Goal: Information Seeking & Learning: Learn about a topic

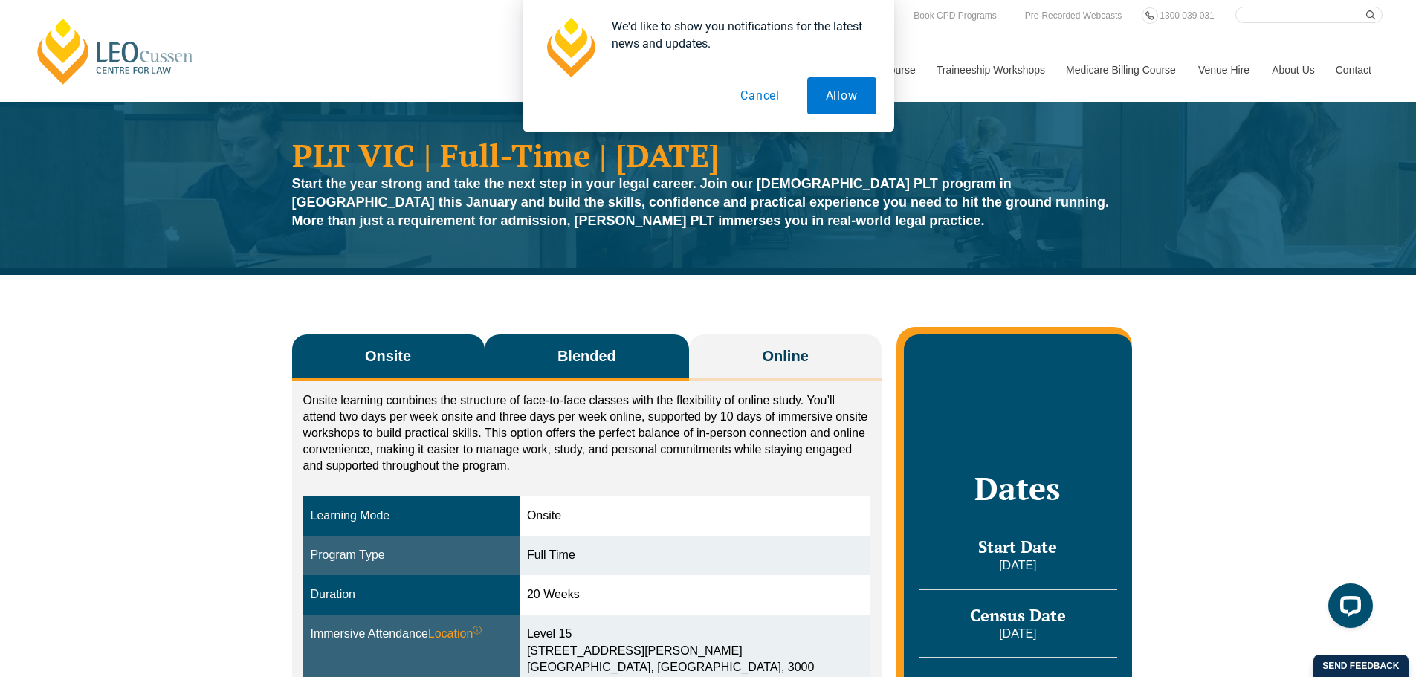
click at [596, 357] on span "Blended" at bounding box center [586, 356] width 59 height 21
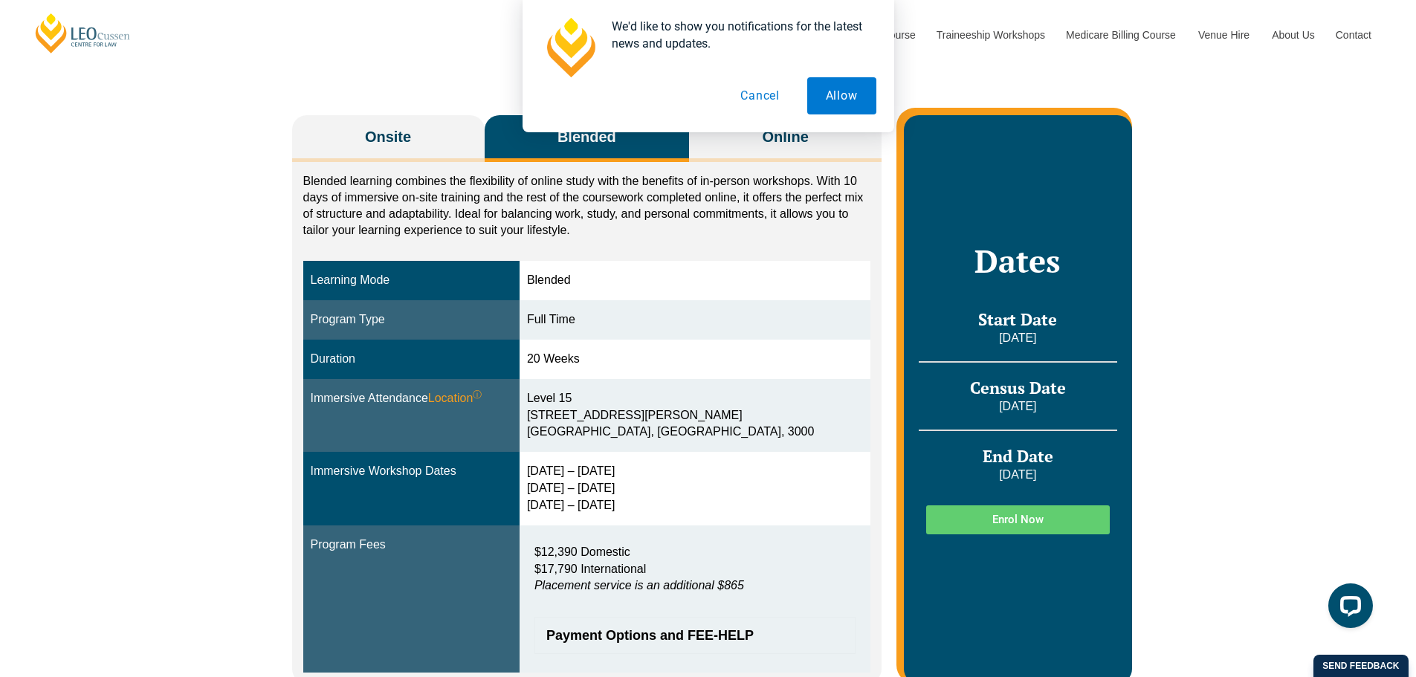
scroll to position [223, 0]
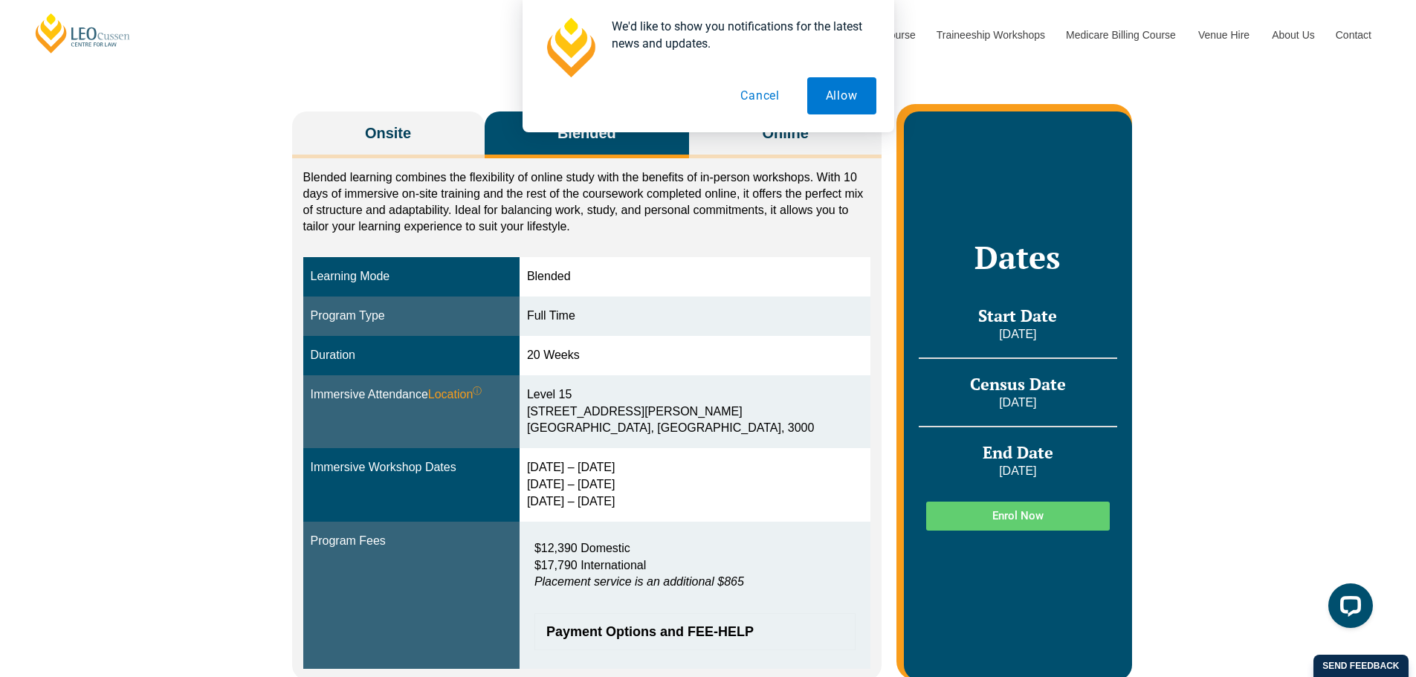
click at [752, 91] on button "Cancel" at bounding box center [760, 95] width 77 height 37
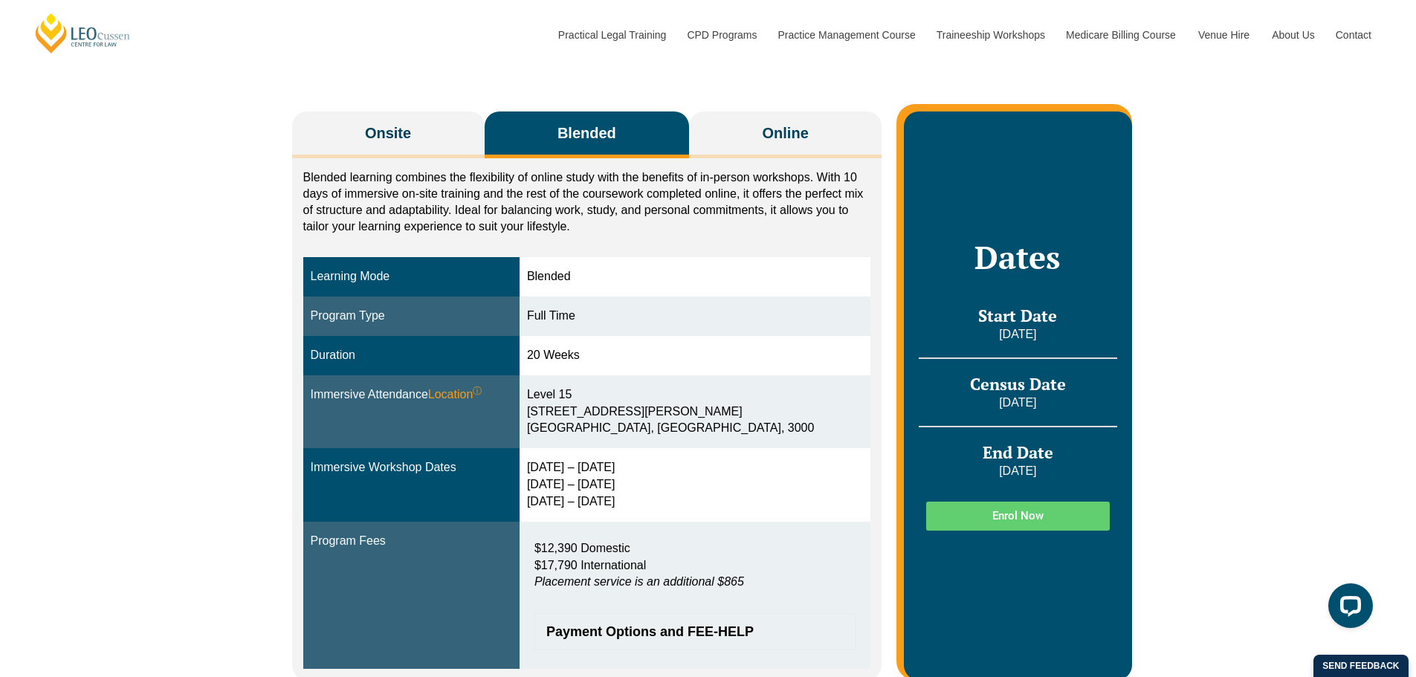
click at [803, 127] on div "We'd like to show you notifications for the latest news and updates. Allow Canc…" at bounding box center [708, 66] width 1416 height 132
click at [803, 127] on span "Online" at bounding box center [785, 133] width 46 height 21
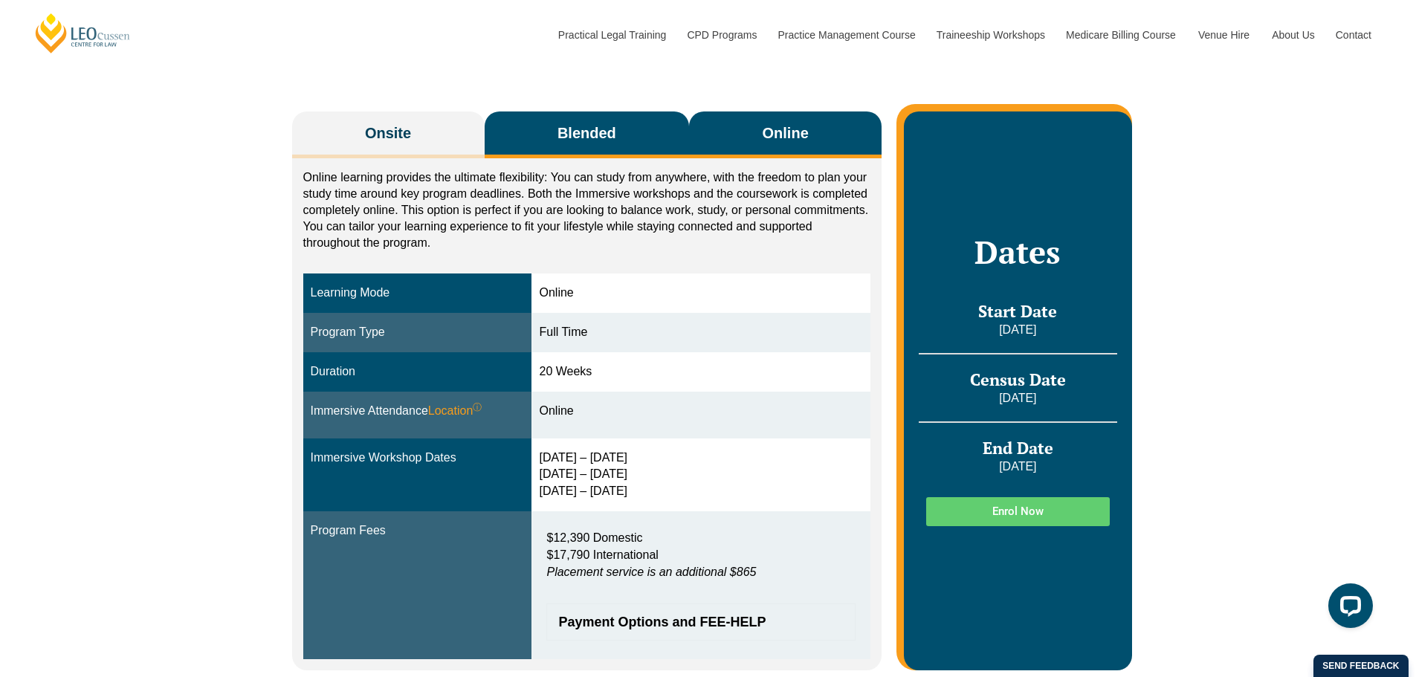
click at [600, 145] on button "Blended" at bounding box center [587, 134] width 205 height 47
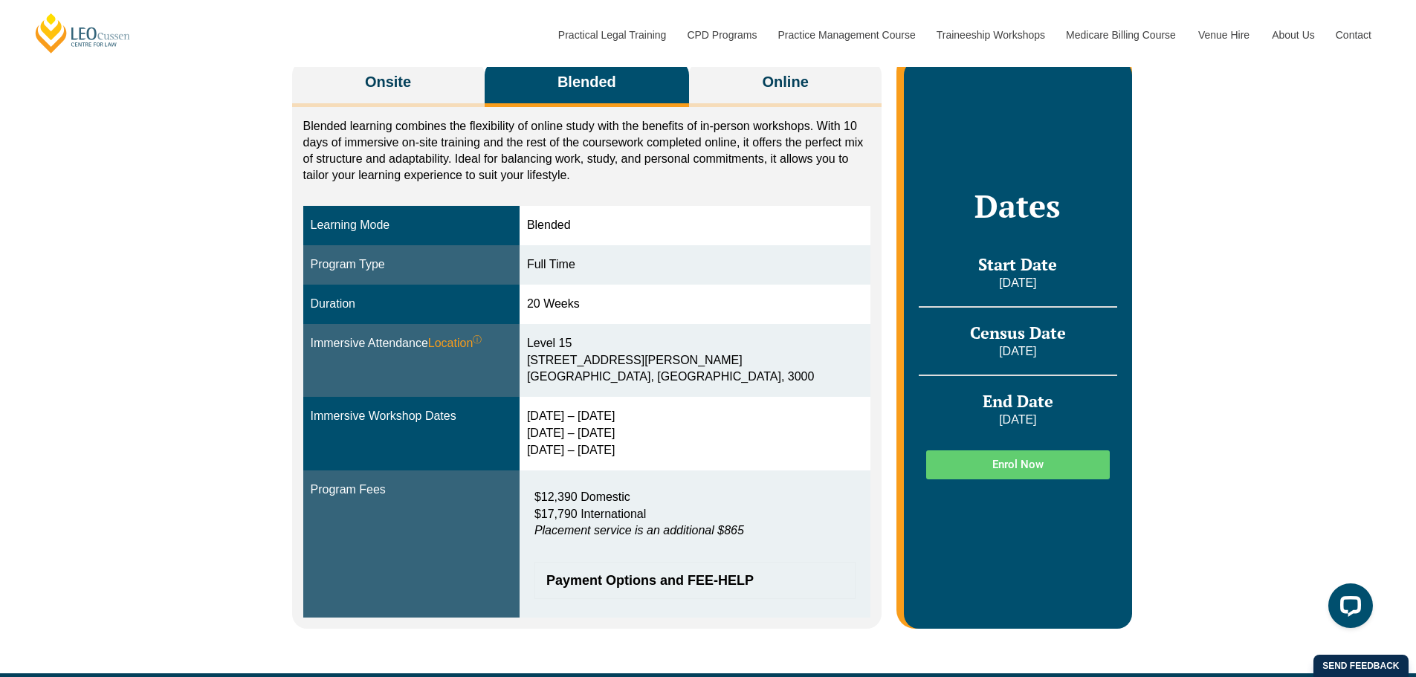
scroll to position [372, 0]
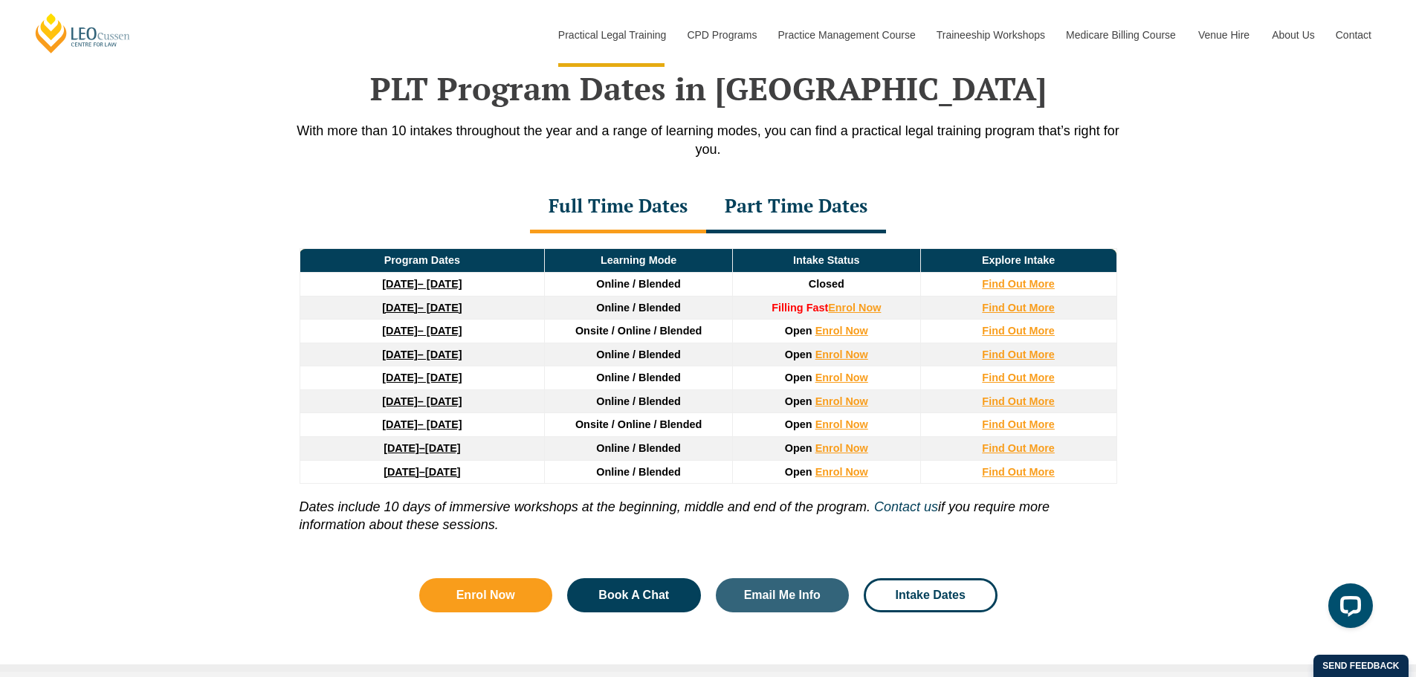
click at [819, 213] on div "Part Time Dates" at bounding box center [796, 207] width 180 height 52
